Goal: Find contact information: Find contact information

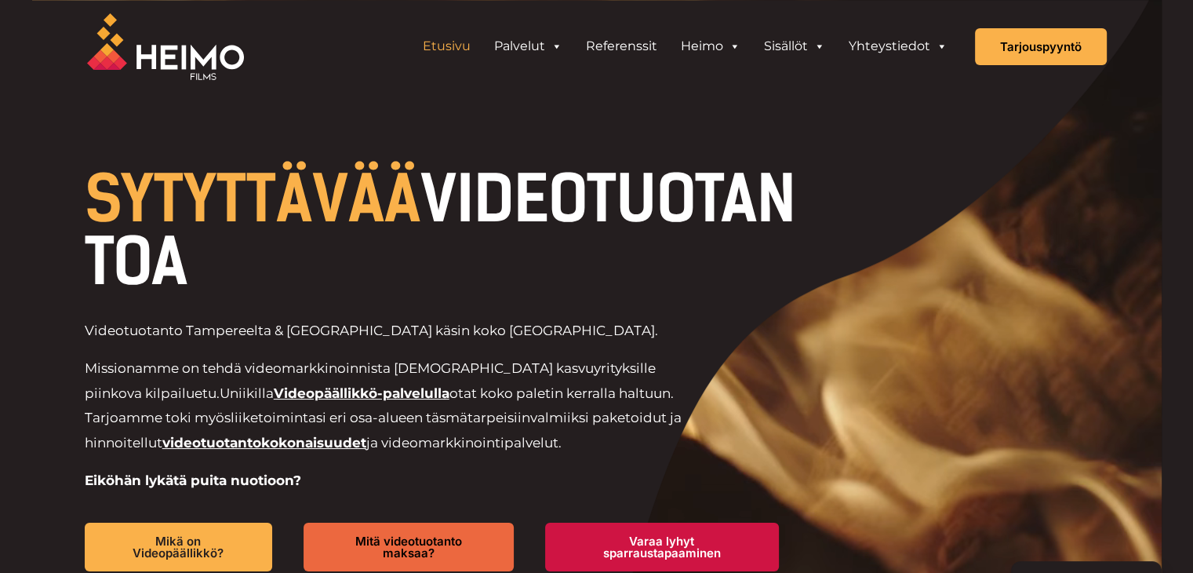
drag, startPoint x: 104, startPoint y: 191, endPoint x: 566, endPoint y: 252, distance: 466.1
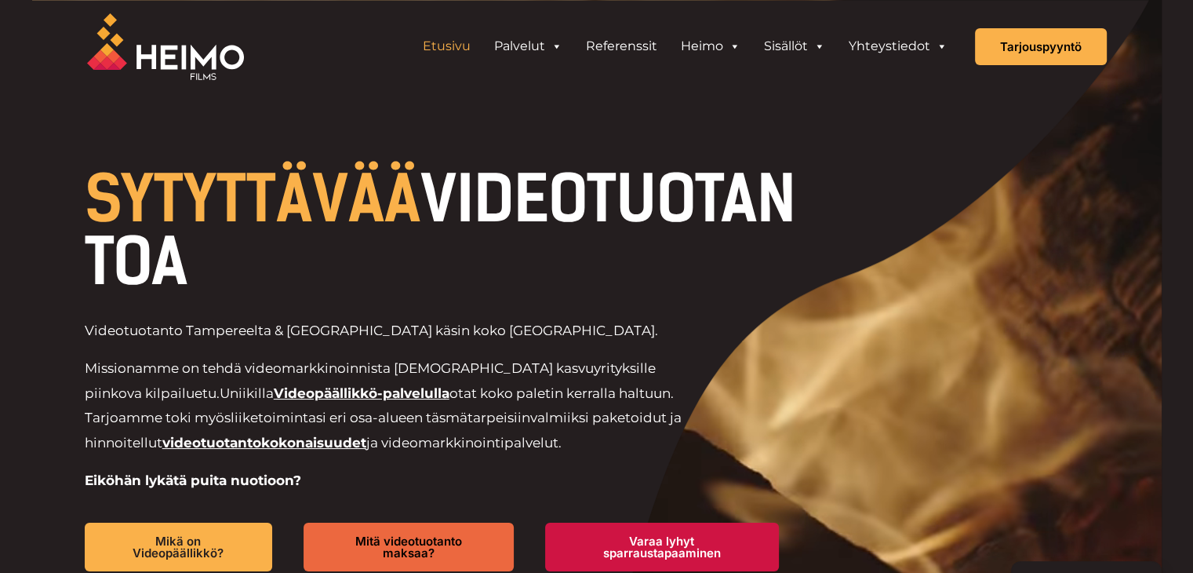
click at [567, 252] on h1 "SYTYTTÄVÄÄ VIDEOTUOTANTOA" at bounding box center [448, 231] width 726 height 126
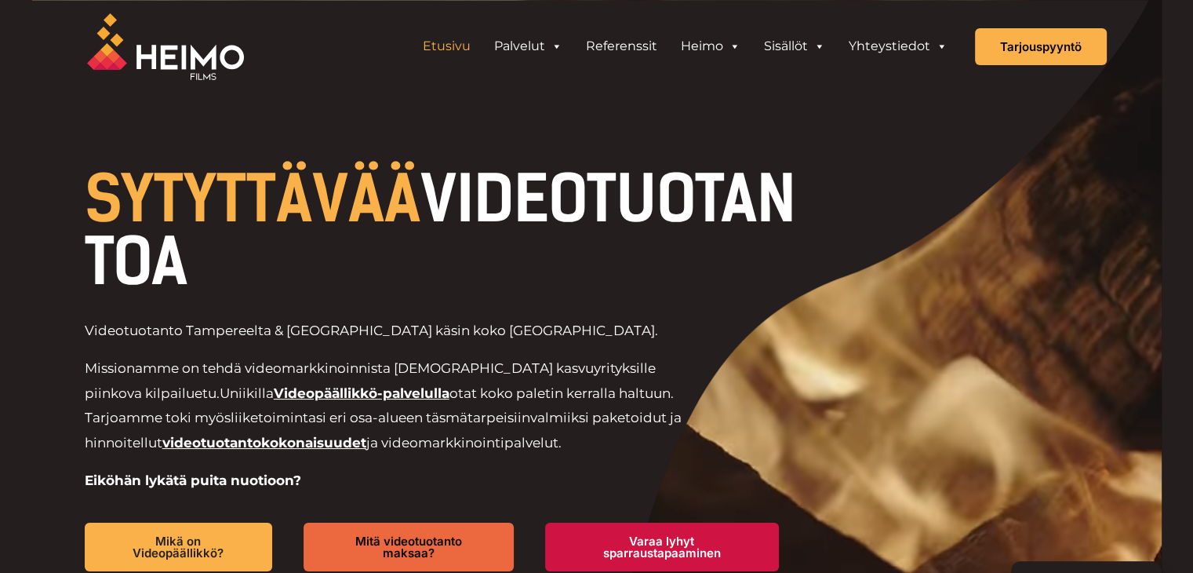
click at [567, 252] on h1 "SYTYTTÄVÄÄ VIDEOTUOTANTOA" at bounding box center [448, 231] width 726 height 126
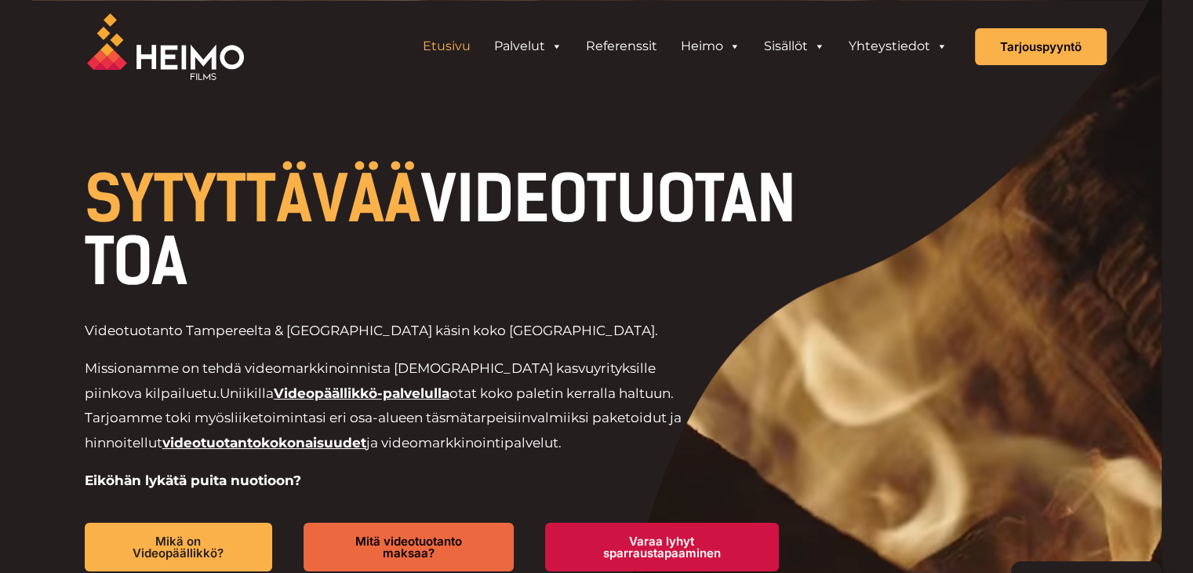
click at [552, 258] on h1 "SYTYTTÄVÄÄ VIDEOTUOTANTOA" at bounding box center [448, 231] width 726 height 126
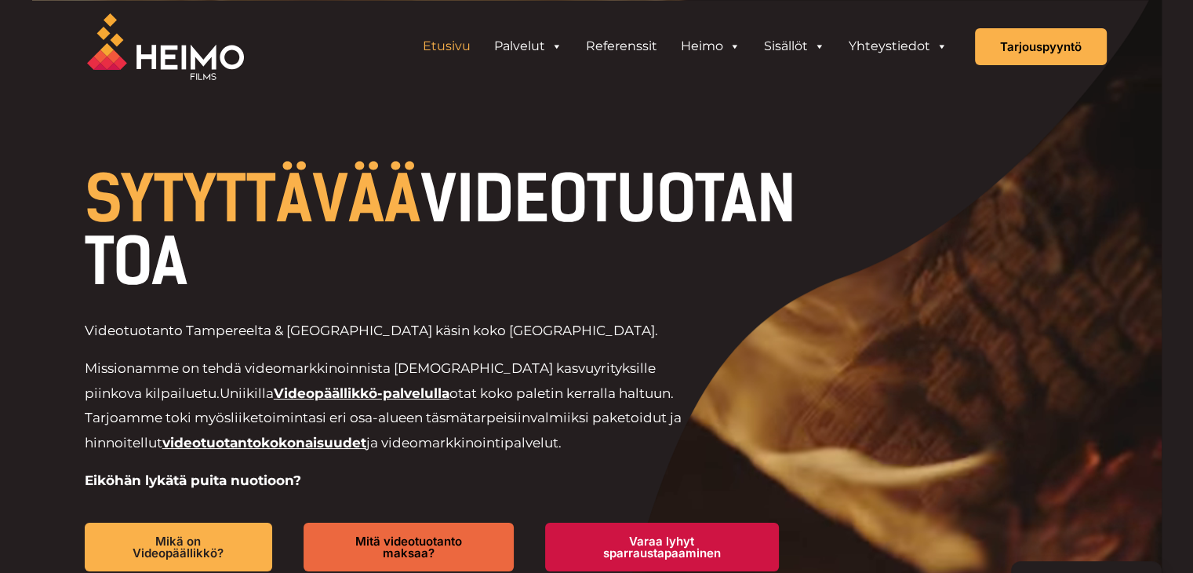
drag, startPoint x: 558, startPoint y: 263, endPoint x: 31, endPoint y: 184, distance: 532.5
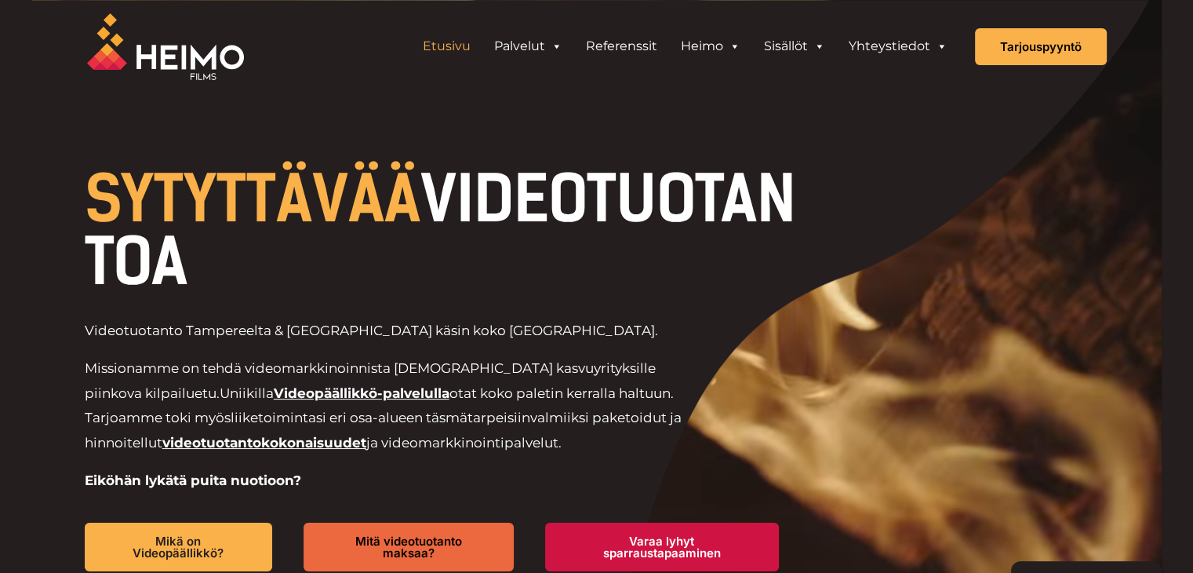
click at [32, 184] on div "SYTYTTÄVÄÄ VIDEOTUOTANTOA Videotuotanto Tampereelta & Kuopiosta käsin koko Suom…" at bounding box center [597, 370] width 1130 height 740
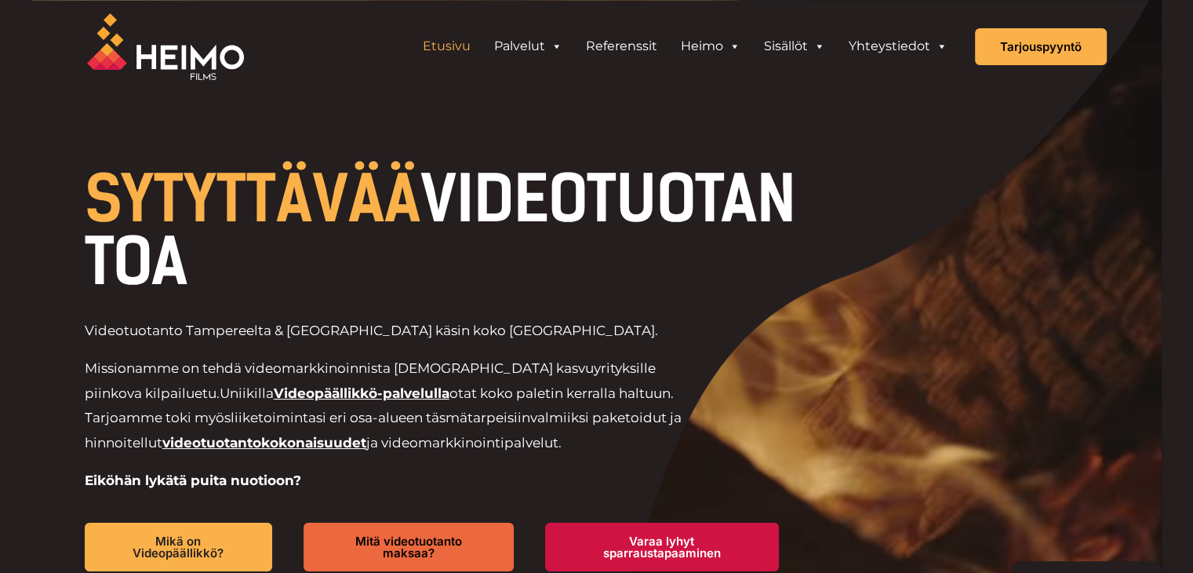
click at [33, 184] on div at bounding box center [597, 370] width 1130 height 740
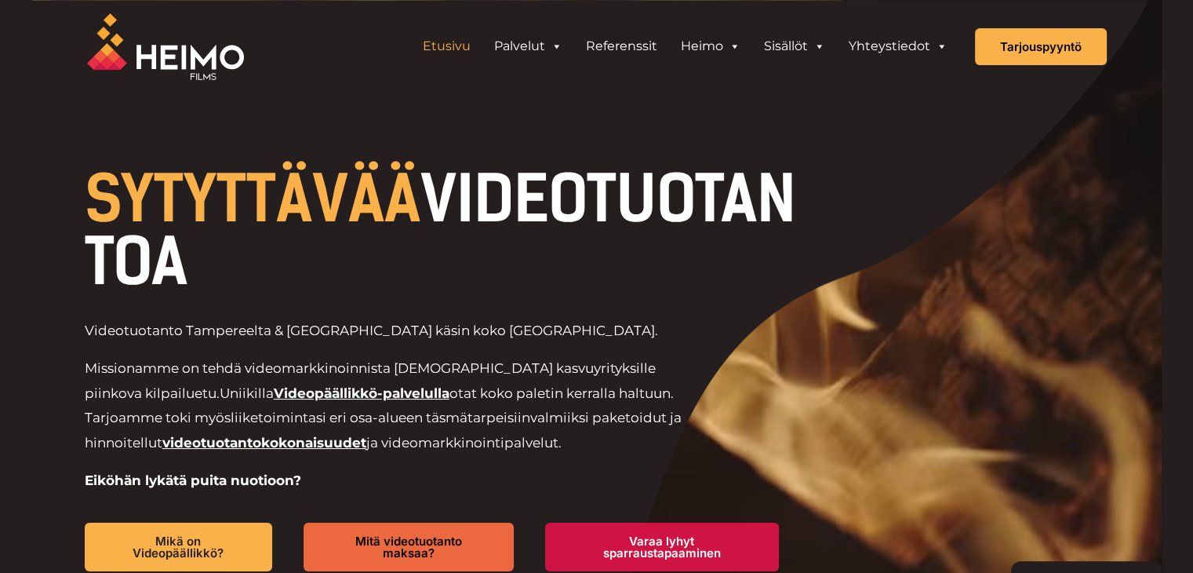
click at [78, 194] on div "SYTYTTÄVÄÄ VIDEOTUOTANTOA Videotuotanto Tampereelta & Kuopiosta käsin koko Suom…" at bounding box center [437, 422] width 747 height 531
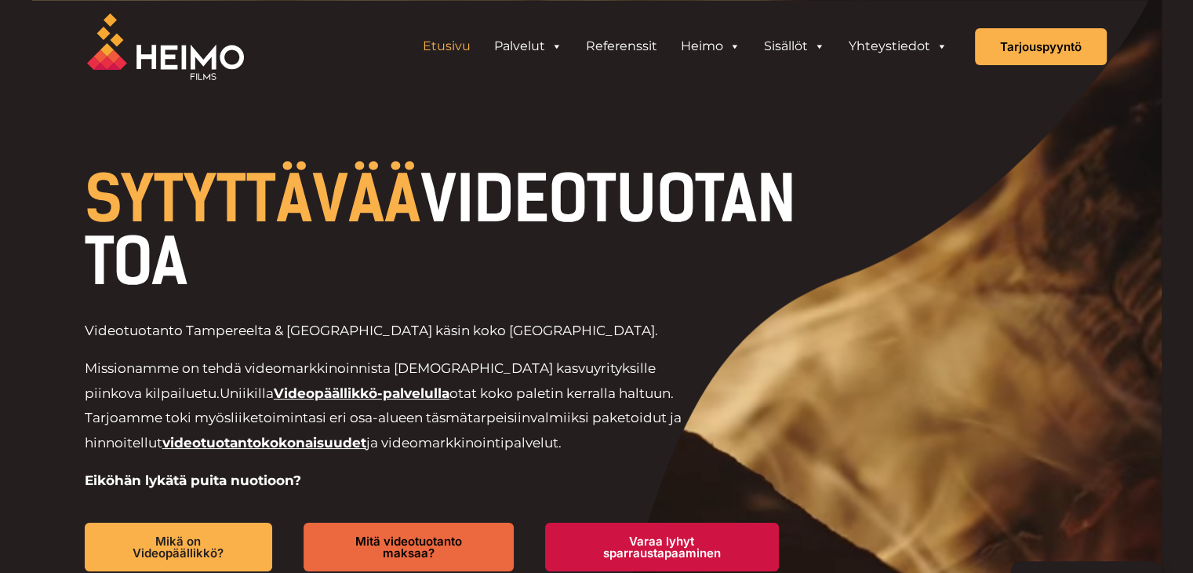
drag, startPoint x: 135, startPoint y: 206, endPoint x: 556, endPoint y: 271, distance: 425.6
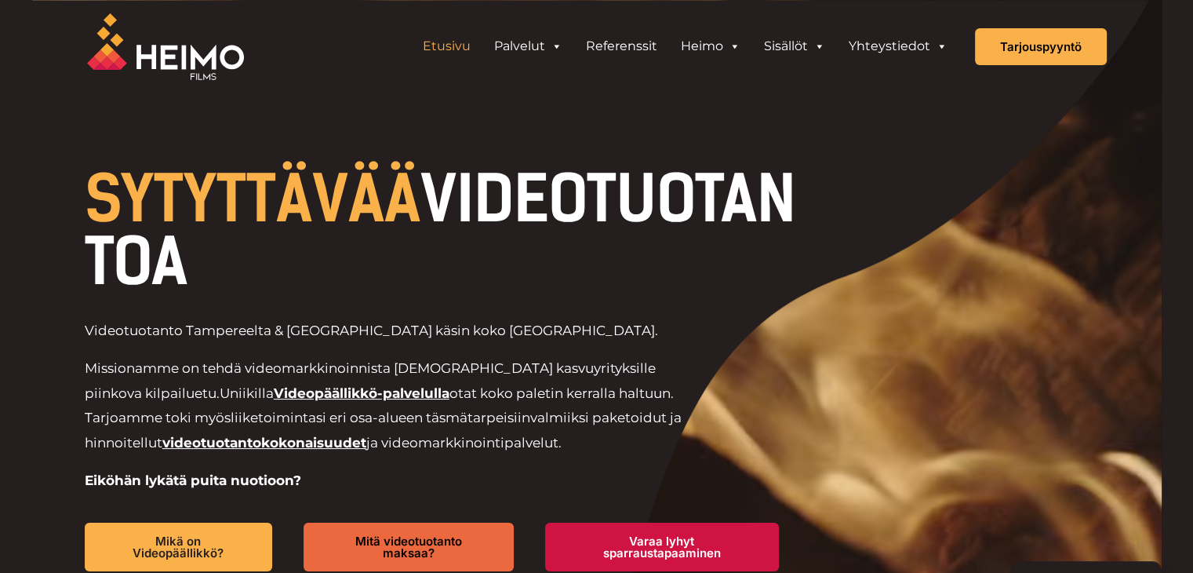
click at [556, 271] on h1 "SYTYTTÄVÄÄ VIDEOTUOTANTOA" at bounding box center [448, 231] width 726 height 126
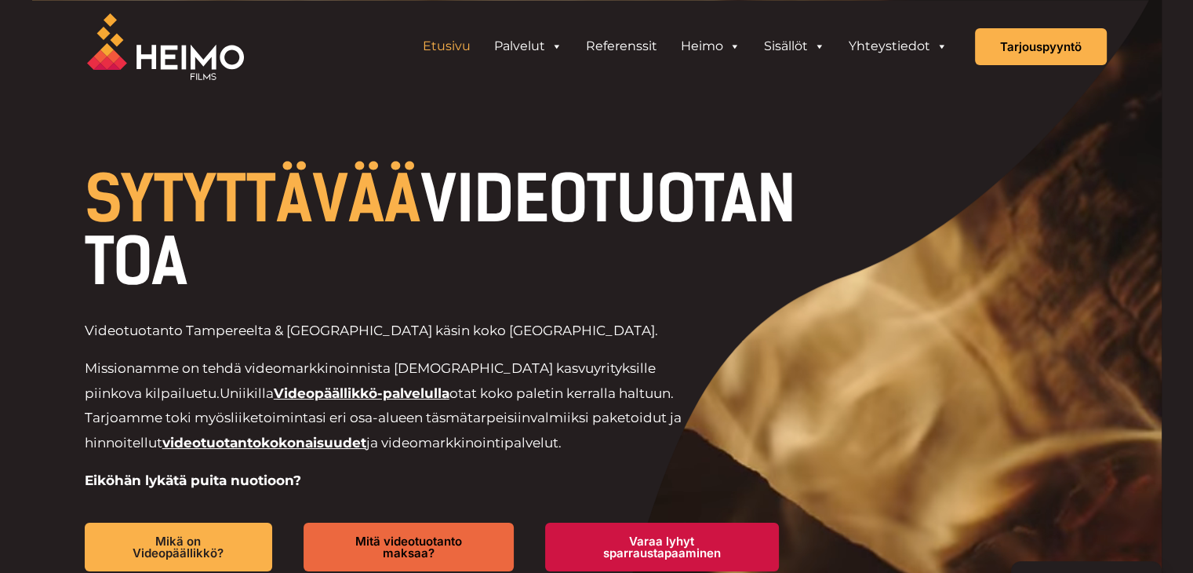
click at [556, 271] on h1 "SYTYTTÄVÄÄ VIDEOTUOTANTOA" at bounding box center [448, 231] width 726 height 126
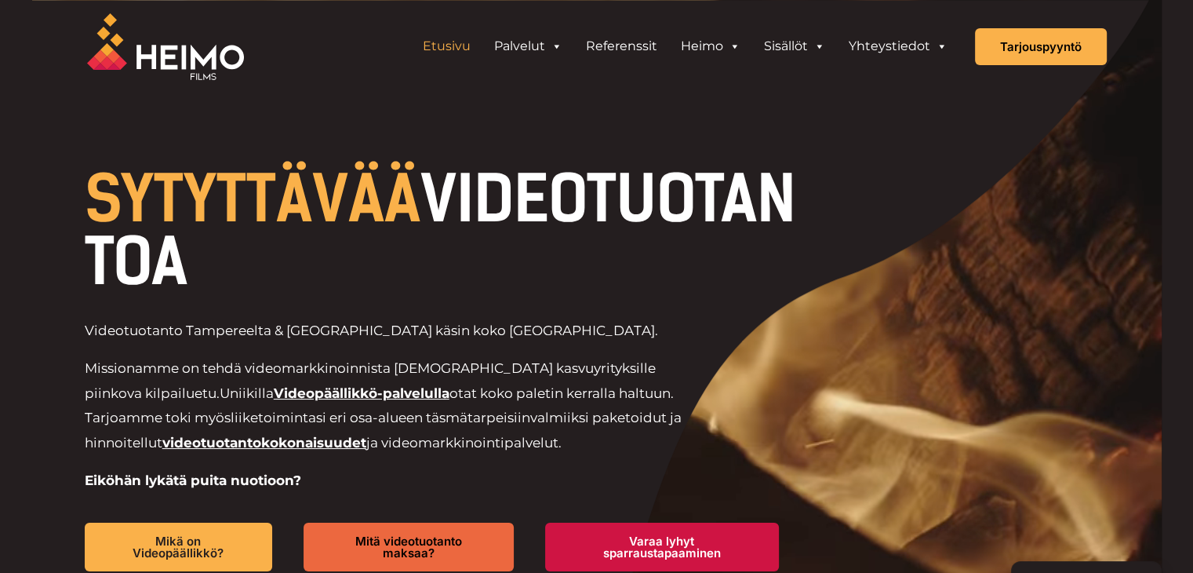
drag, startPoint x: 557, startPoint y: 267, endPoint x: 94, endPoint y: 200, distance: 467.7
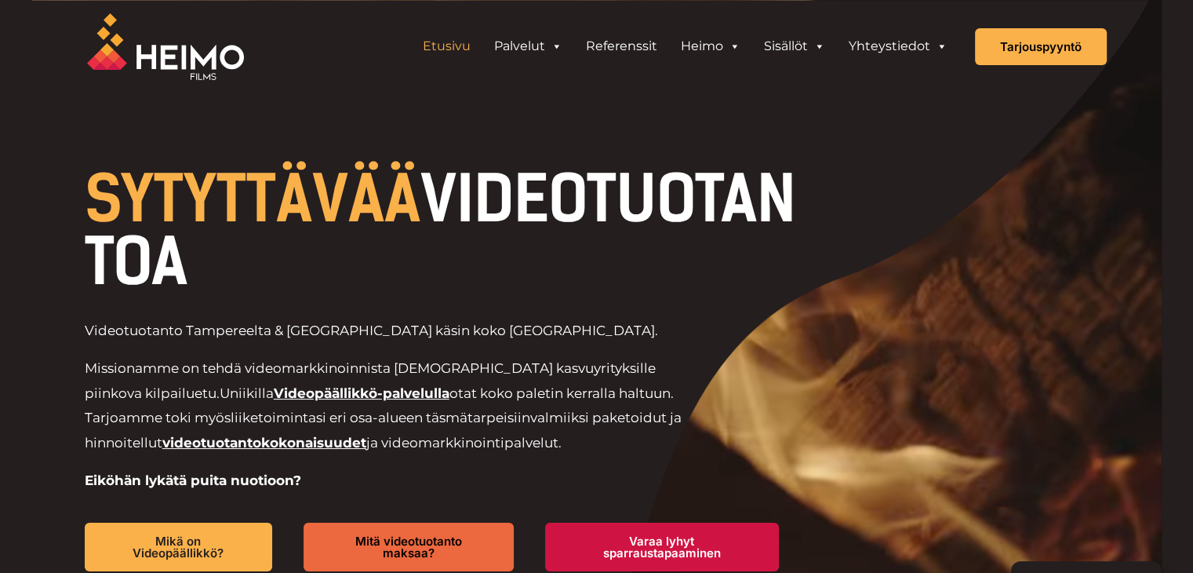
click at [109, 201] on h1 "SYTYTTÄVÄÄ VIDEOTUOTANTOA" at bounding box center [448, 231] width 726 height 126
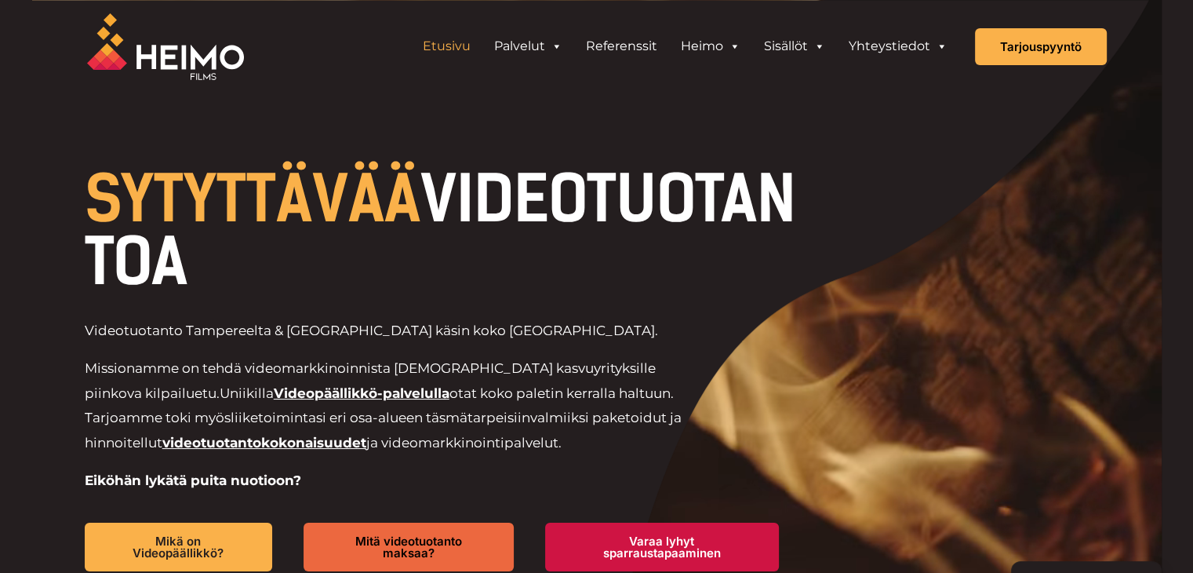
click at [94, 200] on span "SYTYTTÄVÄÄ" at bounding box center [253, 199] width 336 height 75
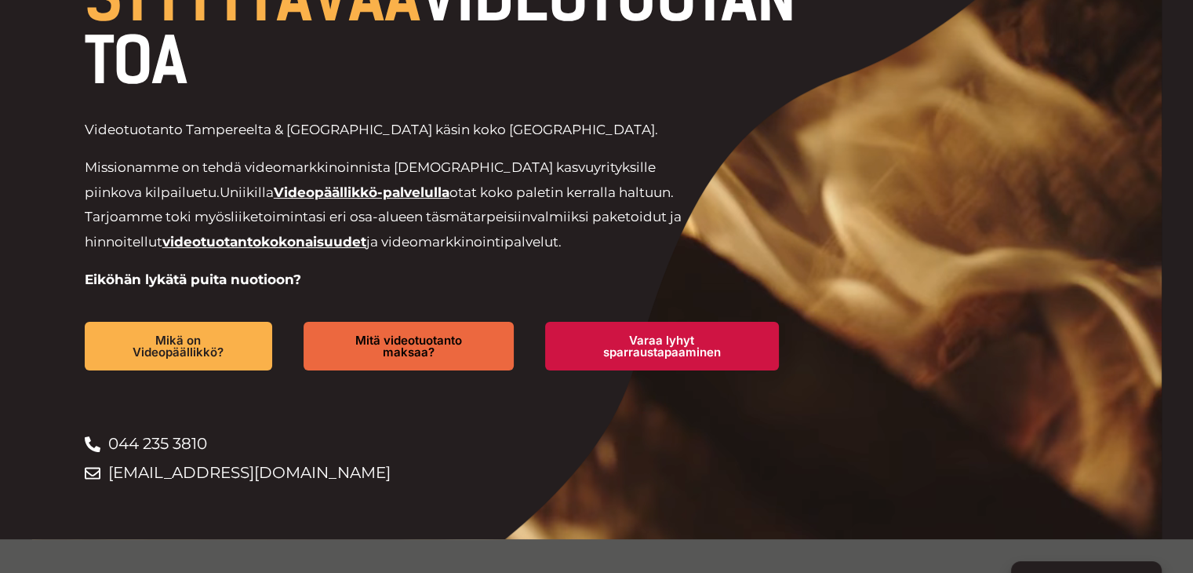
scroll to position [314, 0]
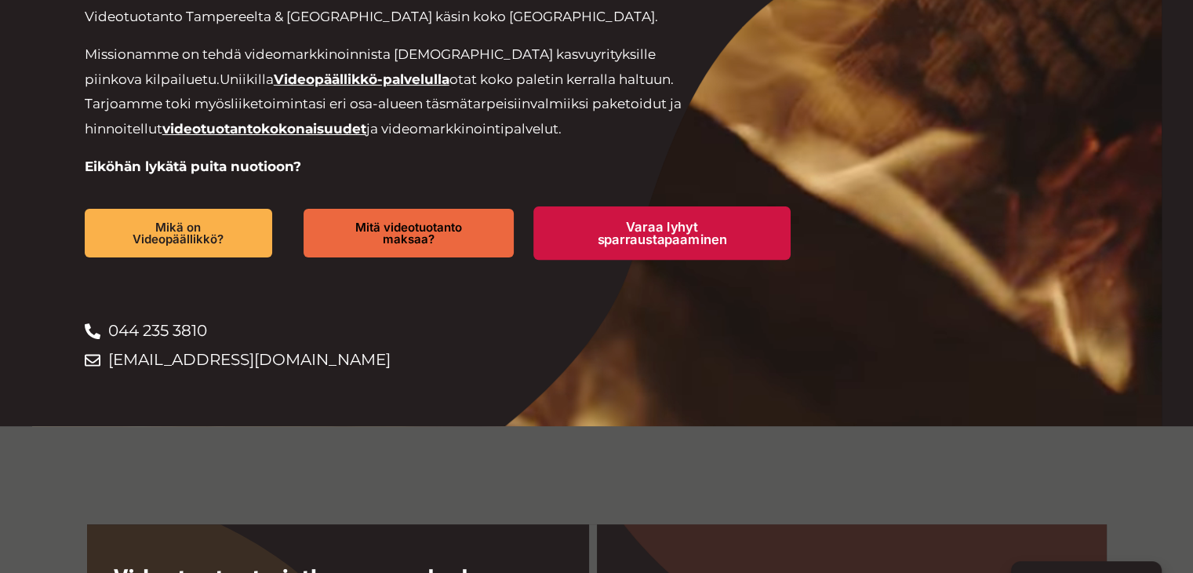
click at [678, 228] on span "Varaa lyhyt sparraustapaaminen" at bounding box center [662, 233] width 202 height 26
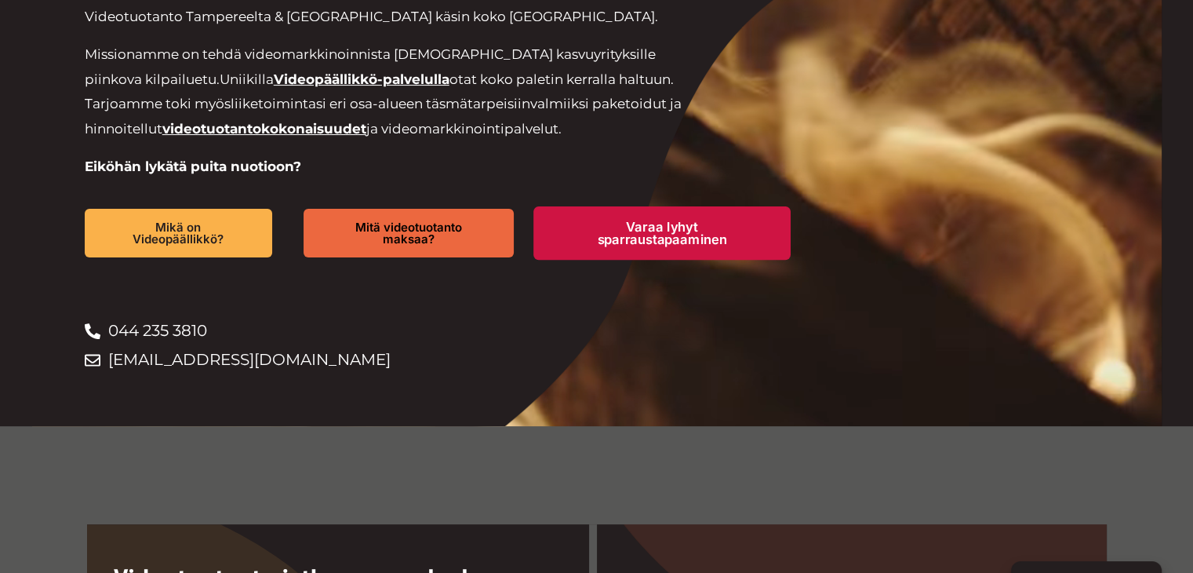
click at [643, 233] on span "Varaa lyhyt sparraustapaaminen" at bounding box center [662, 233] width 202 height 26
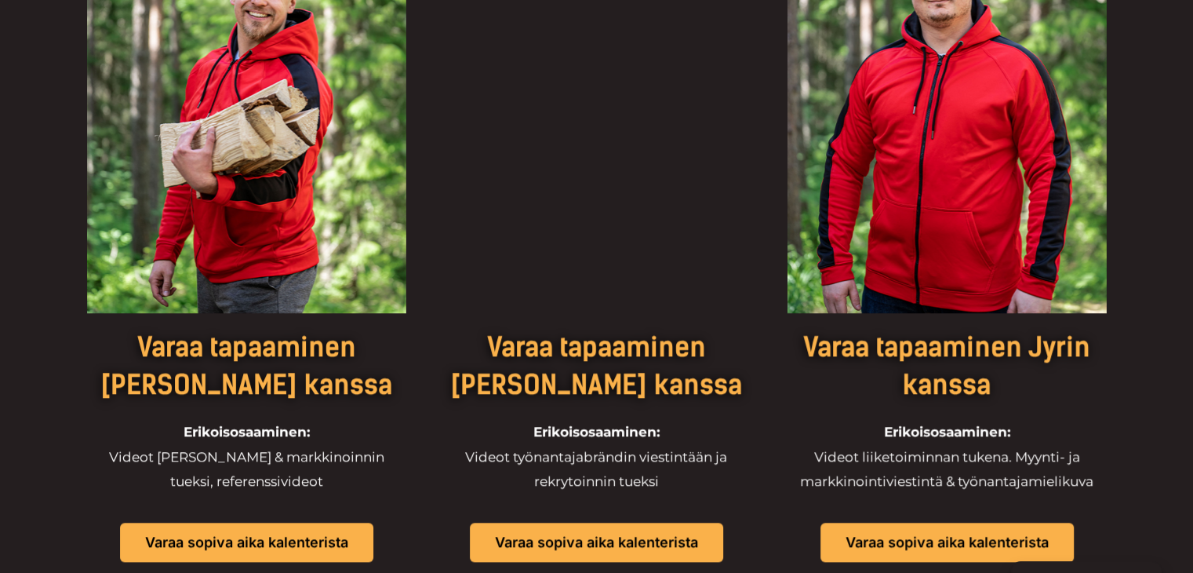
scroll to position [1099, 0]
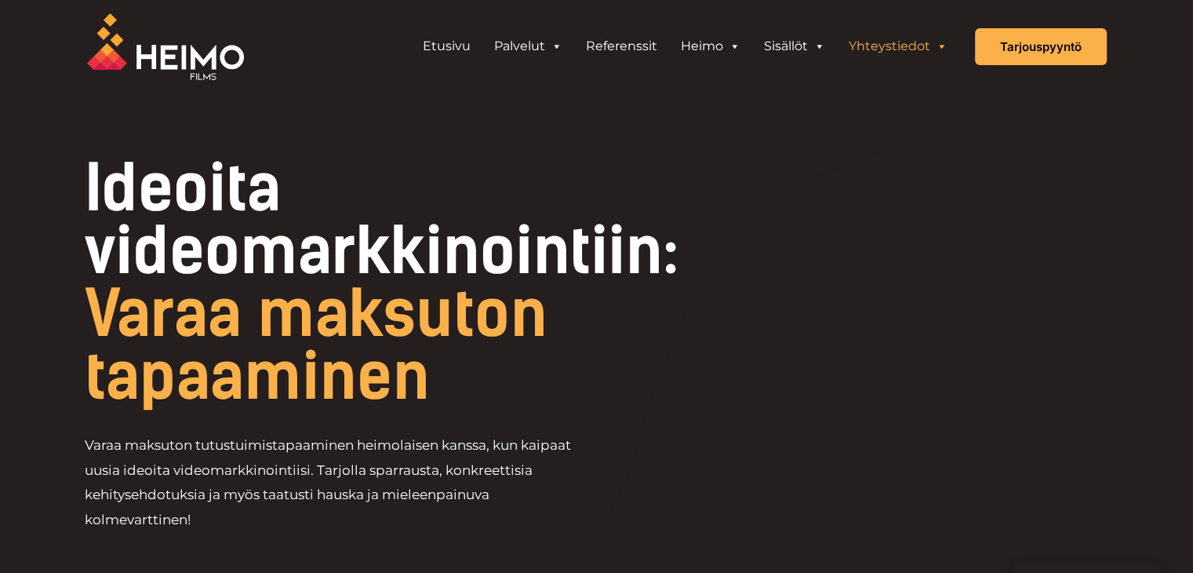
click at [191, 49] on img at bounding box center [165, 46] width 157 height 67
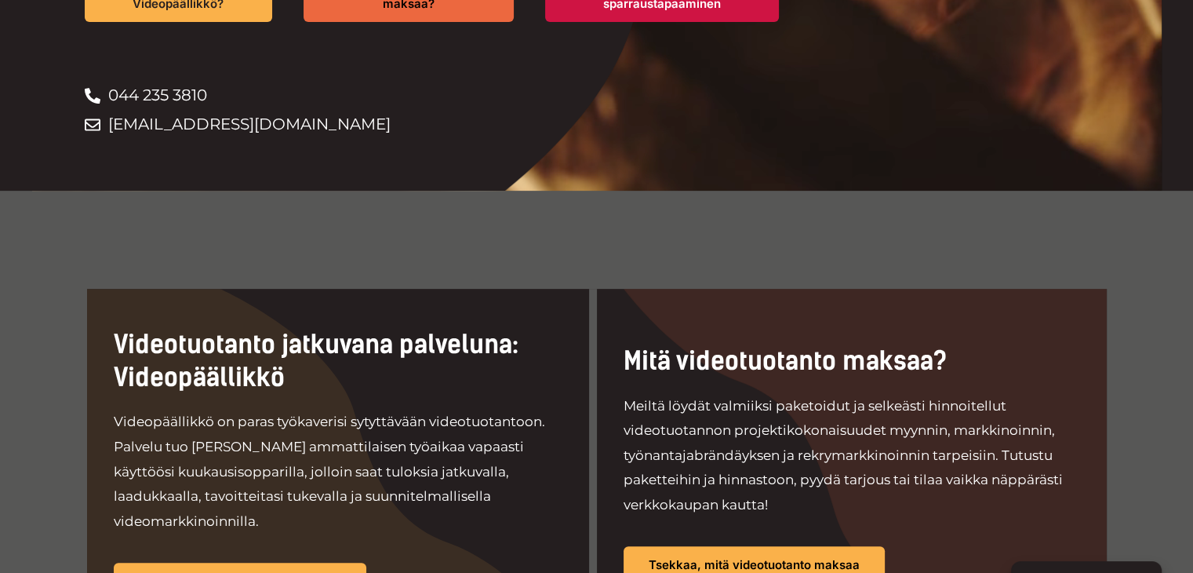
scroll to position [785, 0]
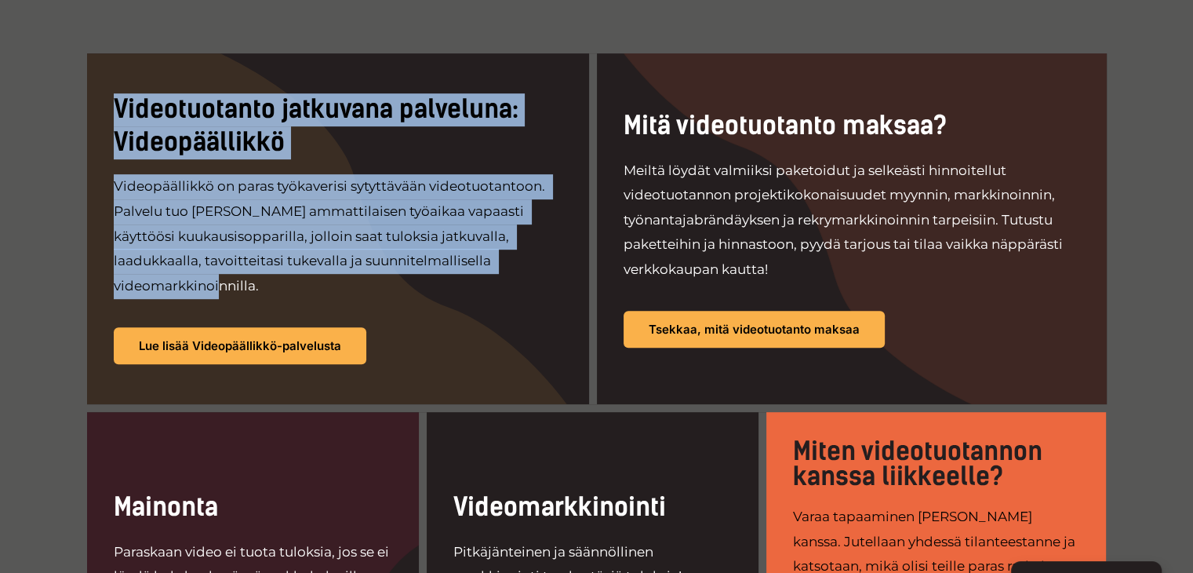
drag, startPoint x: 301, startPoint y: 179, endPoint x: 555, endPoint y: 267, distance: 269.0
click at [555, 267] on div "Videotuotanto jatkuvana palveluna: Videopäällikkö Videopäällikkö on paras työka…" at bounding box center [342, 228] width 510 height 351
click at [556, 265] on p "Videopäällikkö on paras työkaverisi sytyttävään videotuotantoon. Palvelu tuo [P…" at bounding box center [338, 236] width 449 height 124
click at [551, 262] on p "Videopäällikkö on paras työkaverisi sytyttävään videotuotantoon. Palvelu tuo [P…" at bounding box center [338, 236] width 449 height 124
drag, startPoint x: 546, startPoint y: 262, endPoint x: 125, endPoint y: 108, distance: 448.6
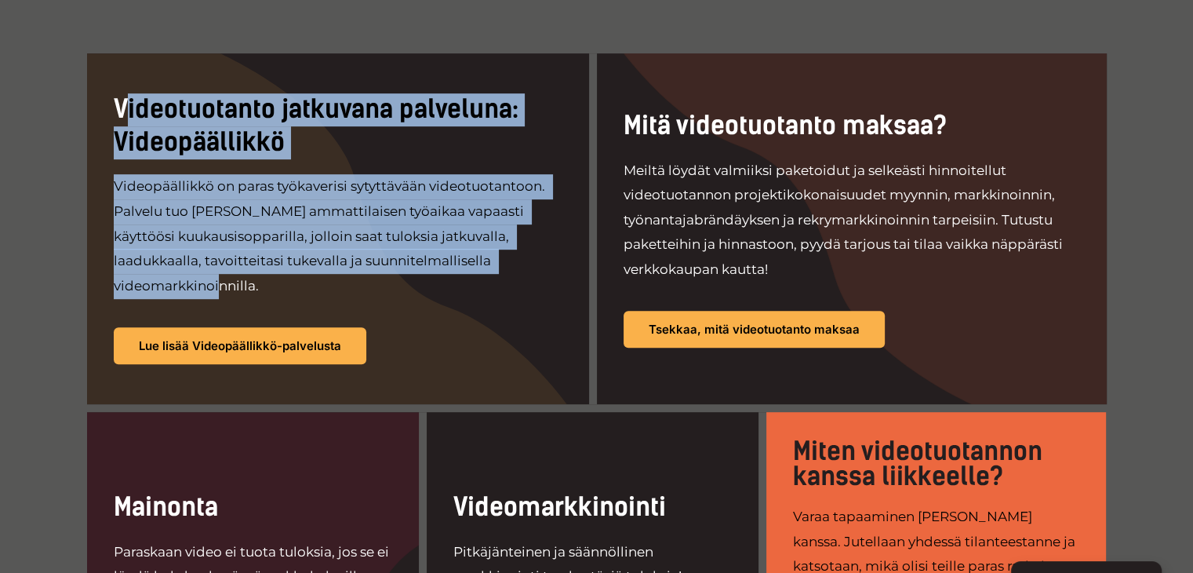
click at [125, 108] on div "Videotuotanto jatkuvana palveluna: Videopäällikkö Videopäällikkö on paras työka…" at bounding box center [342, 228] width 510 height 351
click at [125, 108] on h2 "Videotuotanto jatkuvana palveluna: Videopäällikkö" at bounding box center [338, 125] width 449 height 65
drag, startPoint x: 619, startPoint y: 259, endPoint x: 554, endPoint y: 271, distance: 66.3
click at [554, 271] on div "Videotuotanto jatkuvana palveluna: Videopäällikkö Videopäällikkö on paras työka…" at bounding box center [342, 228] width 510 height 351
click at [556, 268] on p "Videopäällikkö on paras työkaverisi sytyttävään videotuotantoon. Palvelu tuo [P…" at bounding box center [338, 236] width 449 height 124
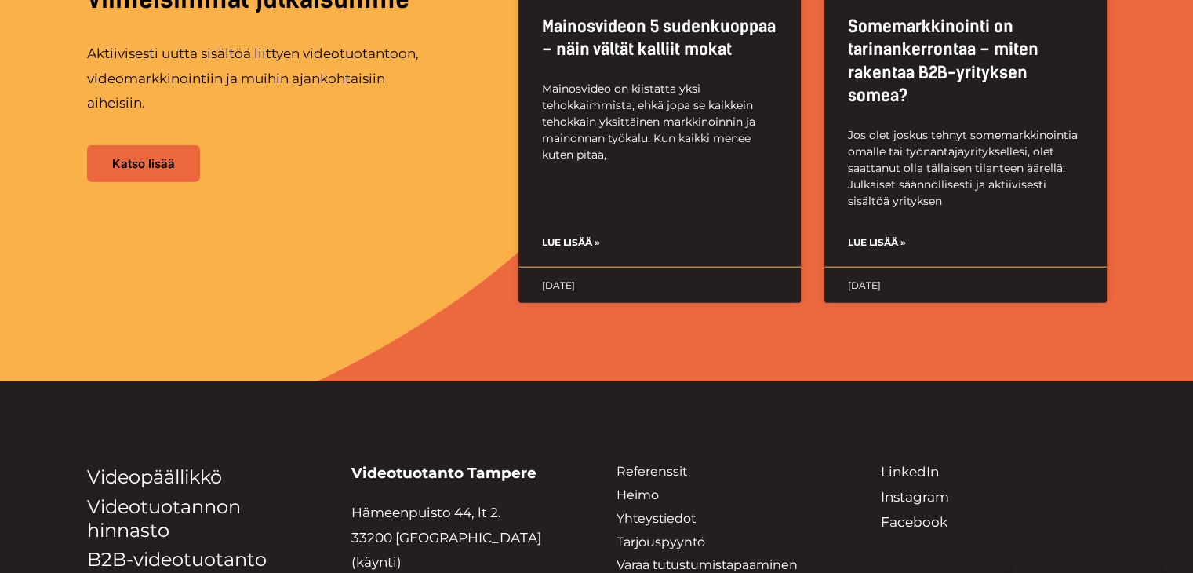
scroll to position [4002, 0]
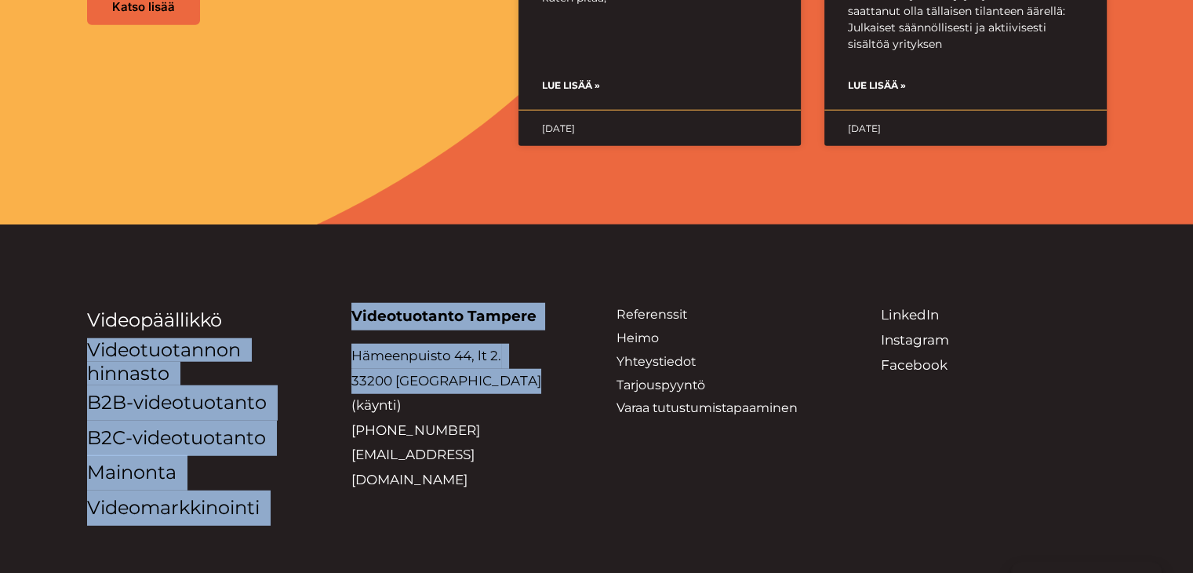
drag, startPoint x: 519, startPoint y: 313, endPoint x: 330, endPoint y: 242, distance: 201.9
click at [330, 303] on div "Videopäällikkö Videotuotannon hinnasto B2B-videotuotanto B2C-videotuotanto Main…" at bounding box center [597, 414] width 1020 height 222
click at [345, 303] on div "Videopäällikkö Videotuotannon hinnasto B2B-videotuotanto B2C-videotuotanto Main…" at bounding box center [597, 414] width 1020 height 222
click at [377, 307] on strong "Videotuotanto Tampere" at bounding box center [444, 316] width 185 height 18
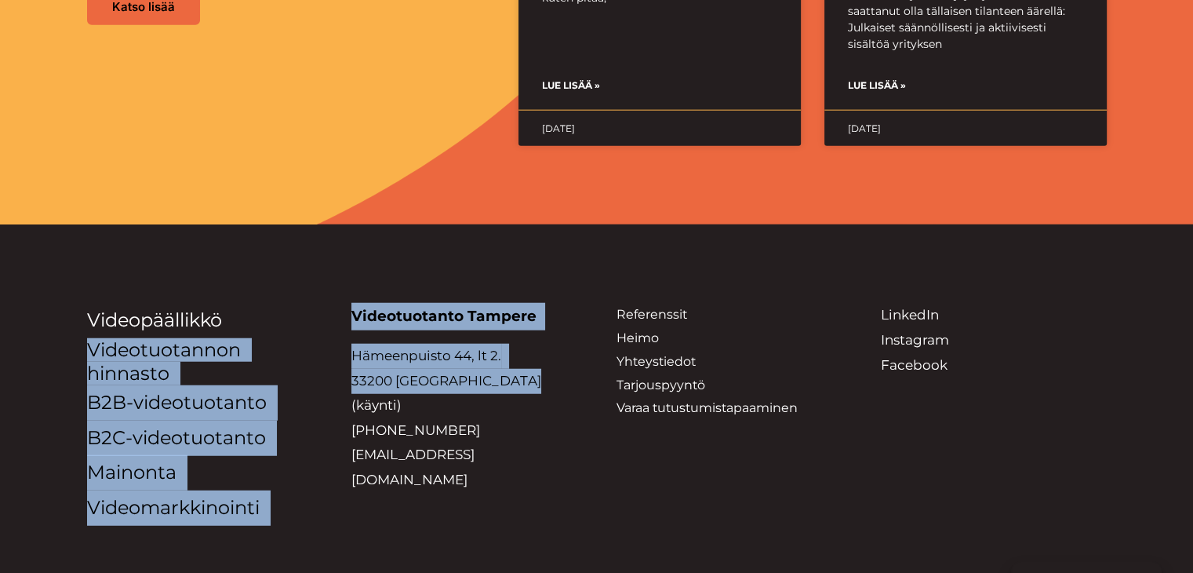
click at [293, 303] on li "Videopäällikkö" at bounding box center [200, 320] width 226 height 35
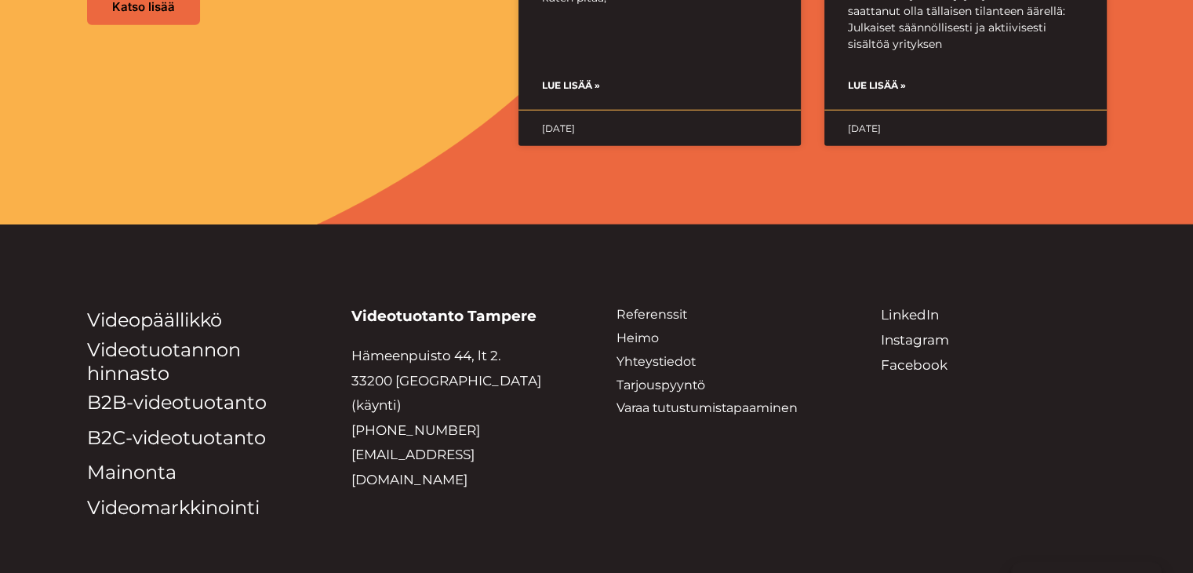
click at [64, 224] on div "Videopäällikkö Videotuotannon hinnasto B2B-videotuotanto B2C-videotuotanto Main…" at bounding box center [596, 392] width 1193 height 336
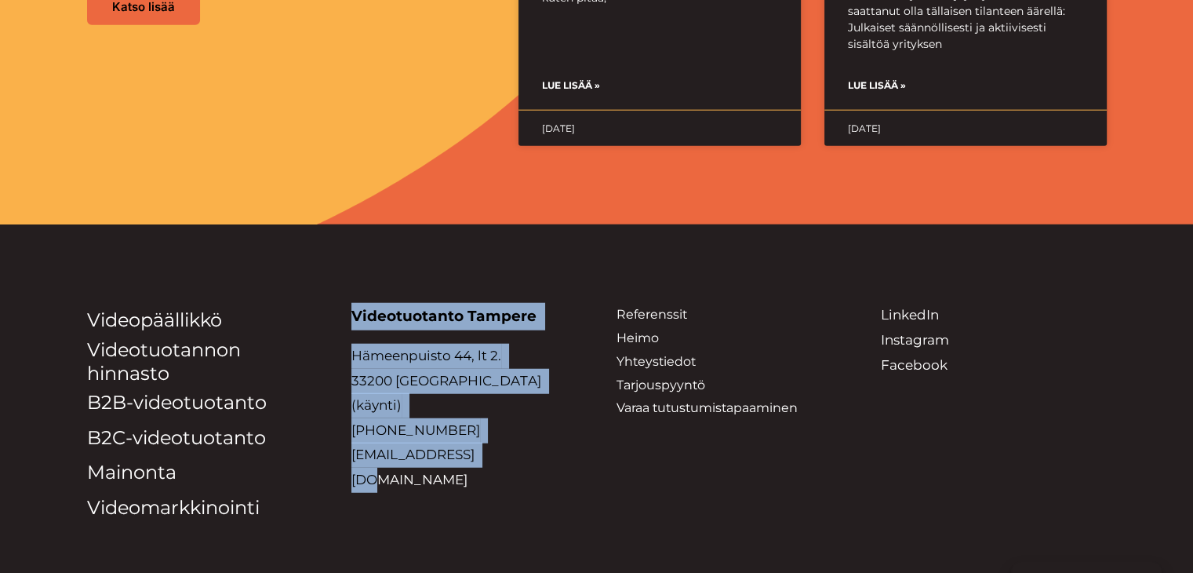
drag, startPoint x: 339, startPoint y: 233, endPoint x: 508, endPoint y: 374, distance: 220.1
click at [508, 374] on div "Videopäällikkö Videotuotannon hinnasto B2B-videotuotanto B2C-videotuotanto Main…" at bounding box center [597, 414] width 1020 height 222
click at [509, 370] on p "Hämeenpuisto 44, lt 2. 33200 [GEOGRAPHIC_DATA] (käynti) [PHONE_NUMBER] [EMAIL_A…" at bounding box center [465, 418] width 226 height 148
click at [508, 367] on p "Hämeenpuisto 44, lt 2. 33200 [GEOGRAPHIC_DATA] (käynti) [PHONE_NUMBER] [EMAIL_A…" at bounding box center [465, 418] width 226 height 148
click at [499, 367] on p "Hämeenpuisto 44, lt 2. 33200 [GEOGRAPHIC_DATA] (käynti) [PHONE_NUMBER] [EMAIL_A…" at bounding box center [465, 418] width 226 height 148
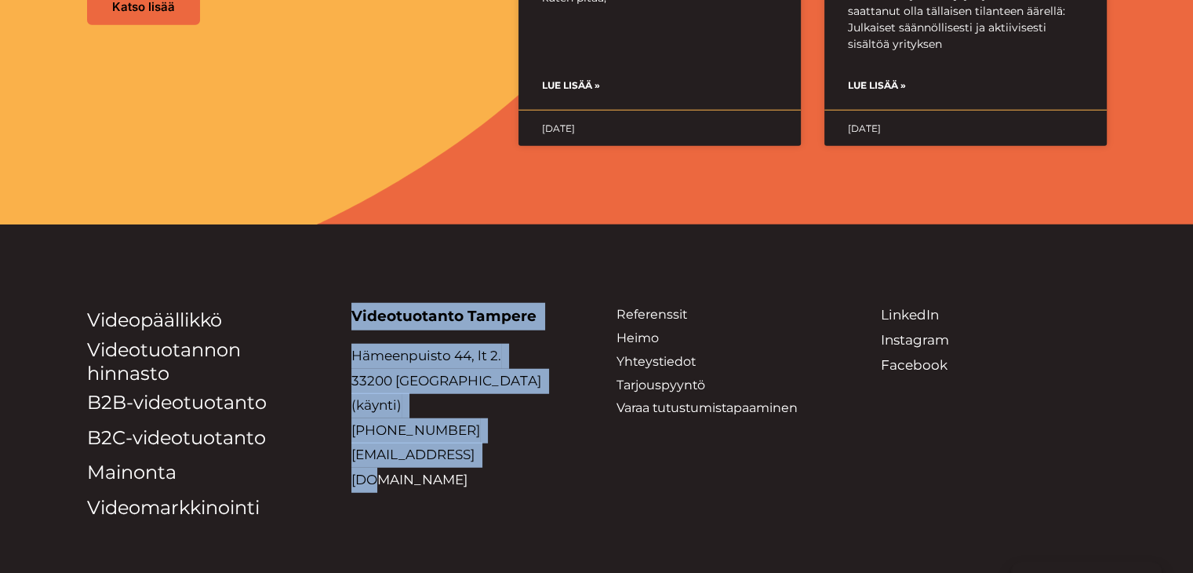
click at [498, 351] on p "Hämeenpuisto 44, lt 2. 33200 [GEOGRAPHIC_DATA] (käynti) [PHONE_NUMBER] [EMAIL_A…" at bounding box center [465, 418] width 226 height 148
drag, startPoint x: 418, startPoint y: 216, endPoint x: 411, endPoint y: 224, distance: 11.2
click at [419, 224] on div "Videopäällikkö Videotuotannon hinnasto B2B-videotuotanto B2C-videotuotanto Main…" at bounding box center [596, 392] width 1193 height 336
drag, startPoint x: 408, startPoint y: 231, endPoint x: 399, endPoint y: 238, distance: 10.7
click at [408, 303] on p "Videotuotanto Tampere" at bounding box center [465, 316] width 226 height 27
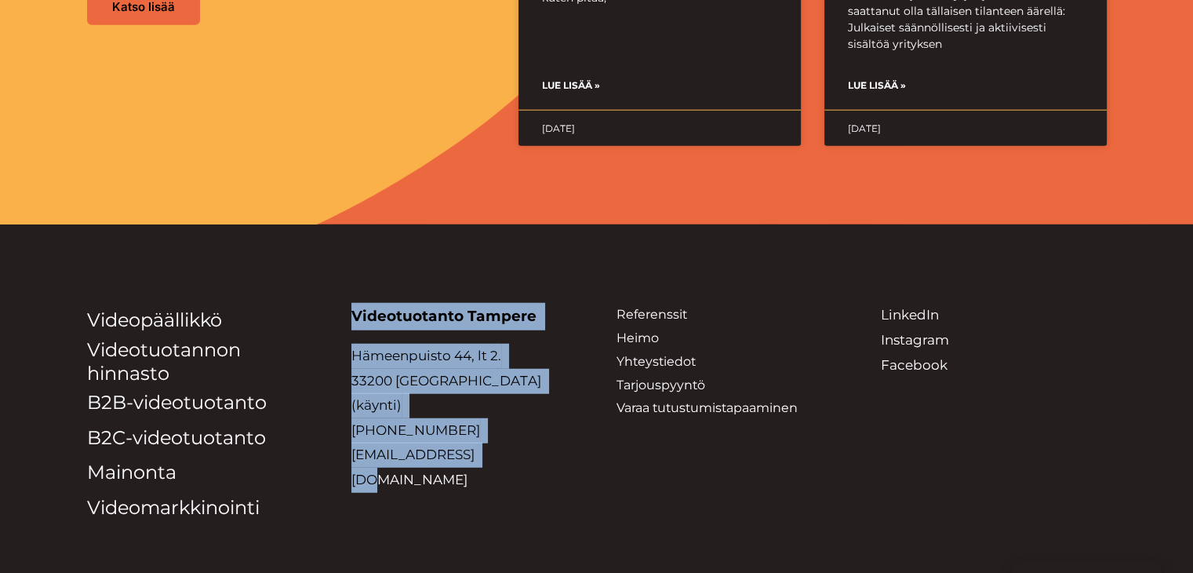
click at [395, 307] on strong "Videotuotanto Tampere" at bounding box center [444, 316] width 185 height 18
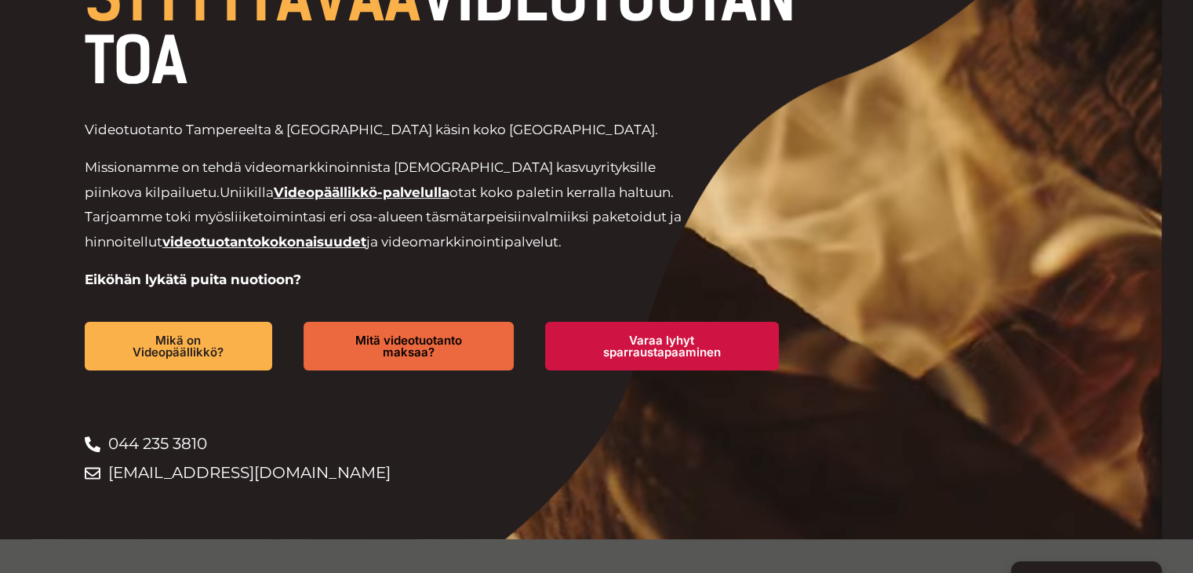
scroll to position [0, 0]
